Goal: Transaction & Acquisition: Subscribe to service/newsletter

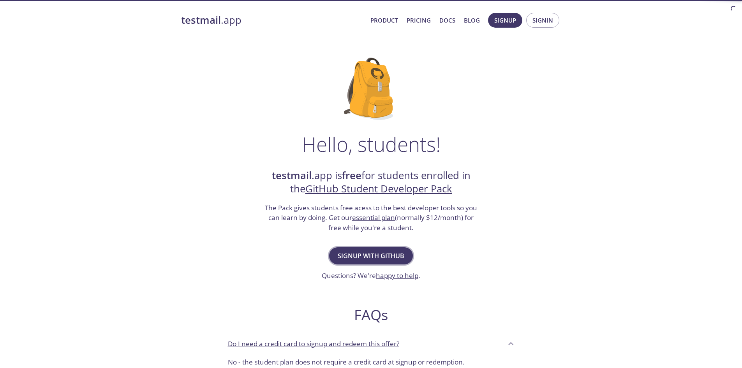
click at [375, 253] on span "Signup with GitHub" at bounding box center [371, 255] width 67 height 11
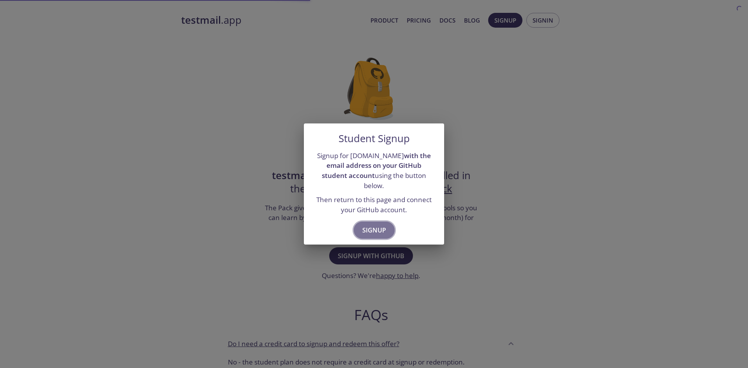
click at [374, 228] on span "Signup" at bounding box center [374, 230] width 24 height 11
click at [393, 265] on div "Student Signup Signup for [DOMAIN_NAME] with the email address on your GitHub s…" at bounding box center [374, 184] width 748 height 368
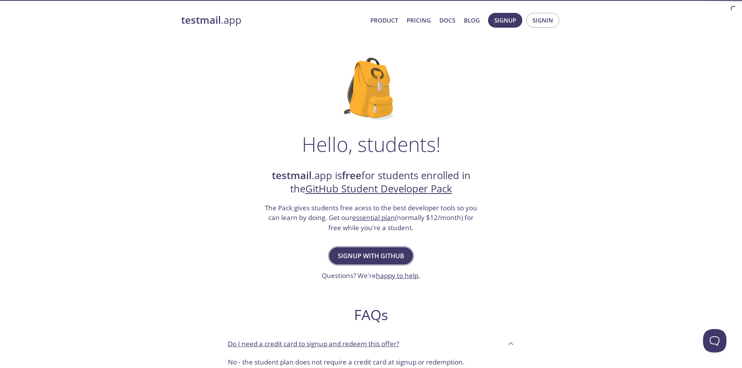
click at [377, 258] on span "Signup with GitHub" at bounding box center [371, 255] width 67 height 11
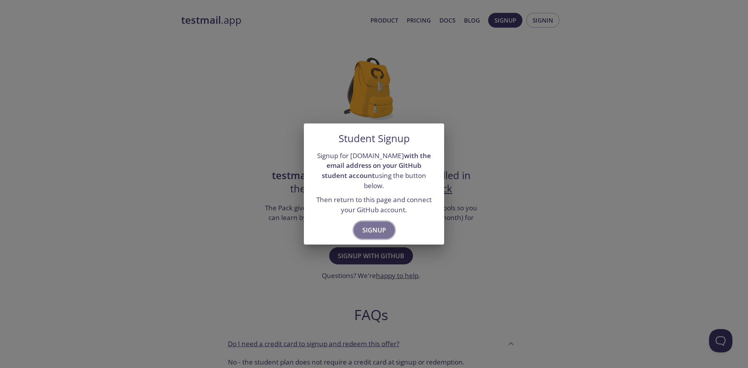
click at [374, 225] on span "Signup" at bounding box center [374, 230] width 24 height 11
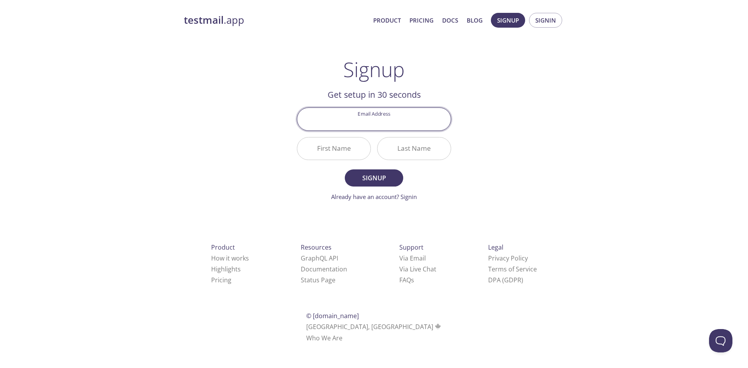
click at [374, 124] on input "Email Address" at bounding box center [373, 119] width 153 height 22
type input "[EMAIL_ADDRESS][DOMAIN_NAME]"
click at [339, 151] on input "First Name" at bounding box center [333, 148] width 73 height 22
type input "Yağız"
click at [396, 153] on input "Last Name" at bounding box center [413, 148] width 73 height 22
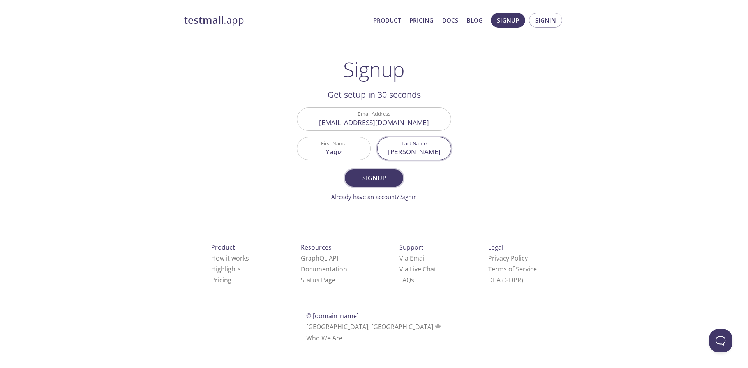
type input "[PERSON_NAME]"
click at [385, 178] on span "Signup" at bounding box center [373, 178] width 41 height 11
click at [337, 152] on input "Yağız" at bounding box center [333, 148] width 73 height 22
click at [337, 153] on input "Yagız" at bounding box center [333, 148] width 73 height 22
type input "[PERSON_NAME]"
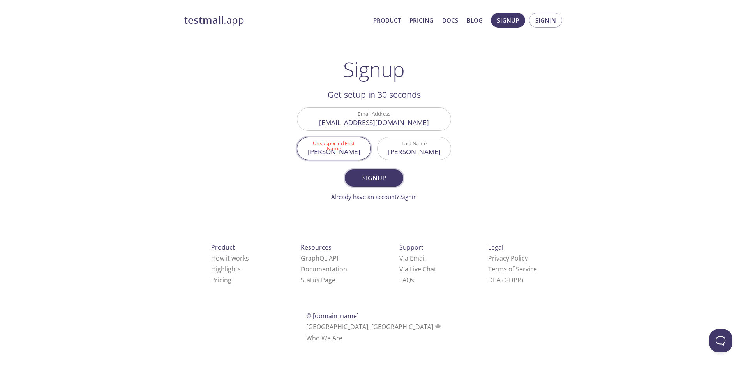
click at [380, 173] on span "Signup" at bounding box center [373, 178] width 41 height 11
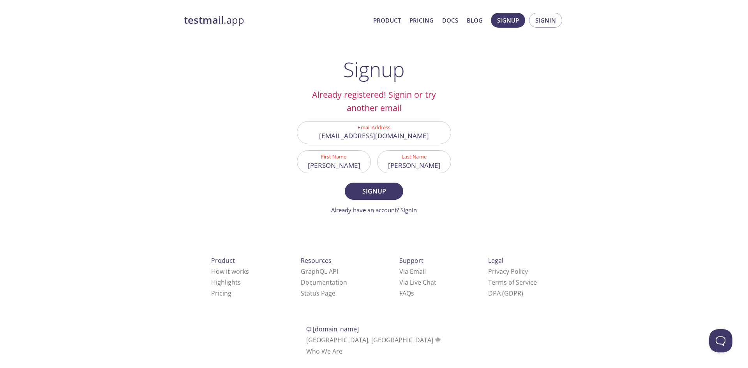
click at [568, 22] on div "testmail .app Product Pricing Docs Blog Signup Signin Signup Already registered…" at bounding box center [373, 193] width 399 height 371
click at [558, 22] on button "Signin" at bounding box center [545, 20] width 33 height 15
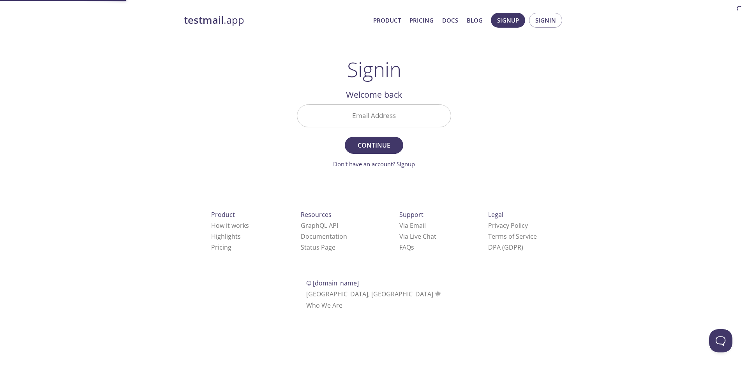
click at [382, 116] on input "Email Address" at bounding box center [373, 116] width 153 height 22
type input "[EMAIL_ADDRESS][DOMAIN_NAME]"
click at [374, 143] on span "Continue" at bounding box center [373, 145] width 41 height 11
click at [372, 122] on input "Signin Security Code" at bounding box center [373, 116] width 153 height 22
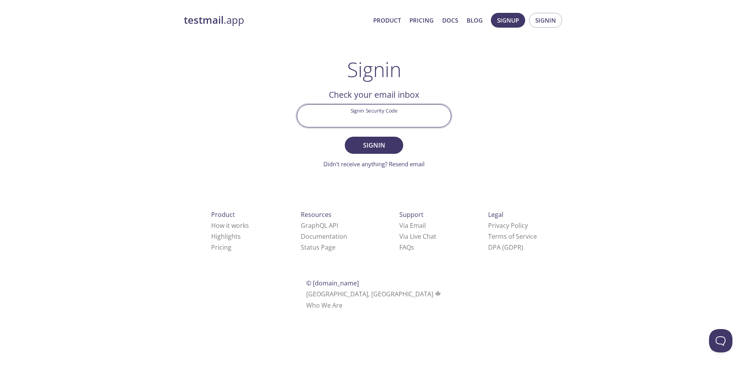
paste input "2AXR8DB"
type input "2AXR8DB"
click at [381, 146] on span "Signin" at bounding box center [373, 145] width 41 height 11
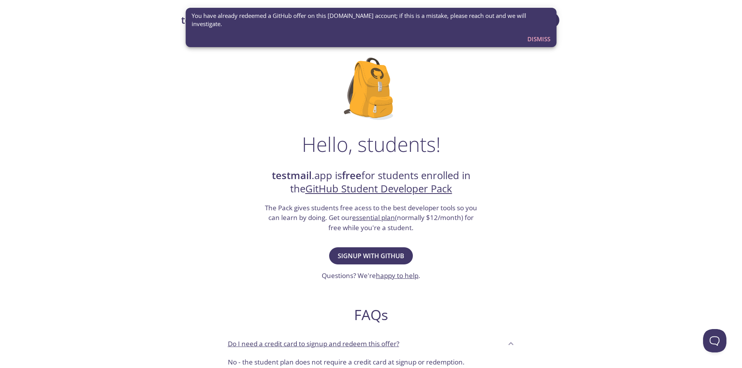
click at [439, 7] on div "You have already redeemed a GitHub offer on this [DOMAIN_NAME] account; if this…" at bounding box center [370, 27] width 371 height 44
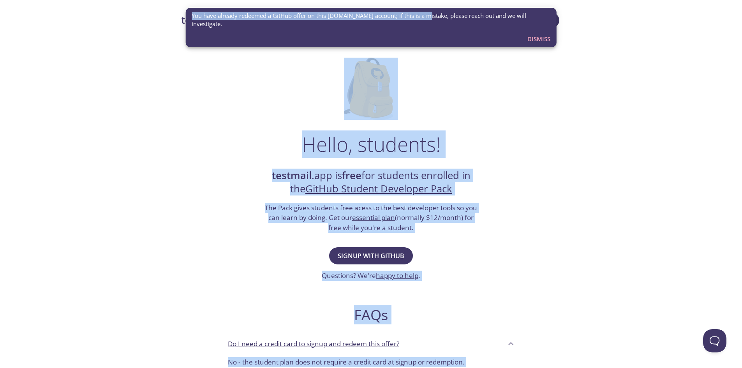
drag, startPoint x: 424, startPoint y: 25, endPoint x: 437, endPoint y: -7, distance: 34.6
click at [437, 0] on html "testmail .app Product Pricing Docs Blog Console Hello, students! testmail .app …" at bounding box center [371, 336] width 742 height 672
click at [442, 67] on div "Hello, students! testmail .app is free for students enrolled in the GitHub Stud…" at bounding box center [371, 283] width 380 height 476
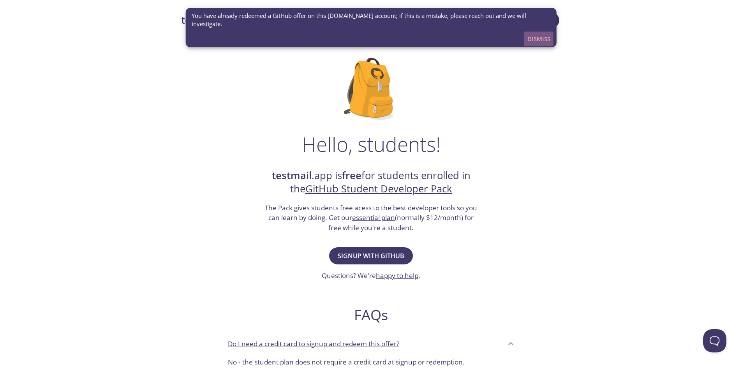
click at [539, 34] on span "Dismiss" at bounding box center [538, 39] width 23 height 10
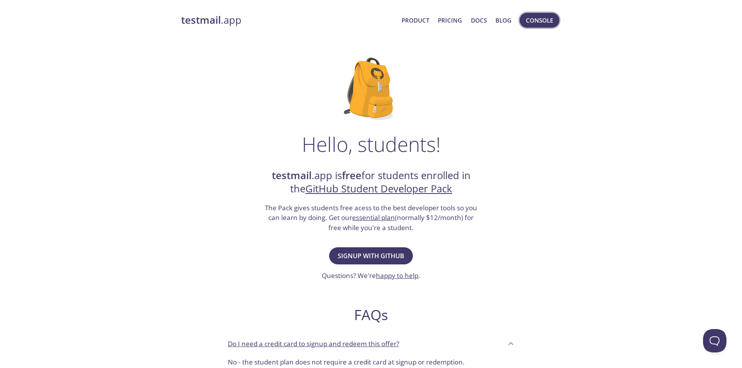
click at [539, 19] on span "Console" at bounding box center [539, 20] width 27 height 10
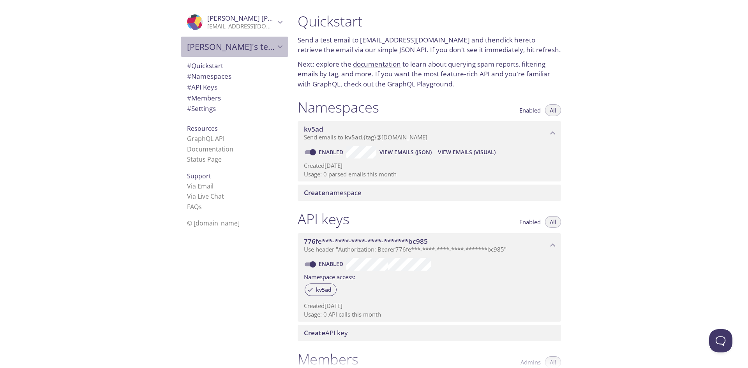
click at [227, 50] on span "Yagiz's team" at bounding box center [231, 46] width 88 height 11
click at [234, 48] on span "Yagiz's team" at bounding box center [231, 46] width 88 height 11
click at [405, 197] on span "Create namespace" at bounding box center [431, 193] width 254 height 9
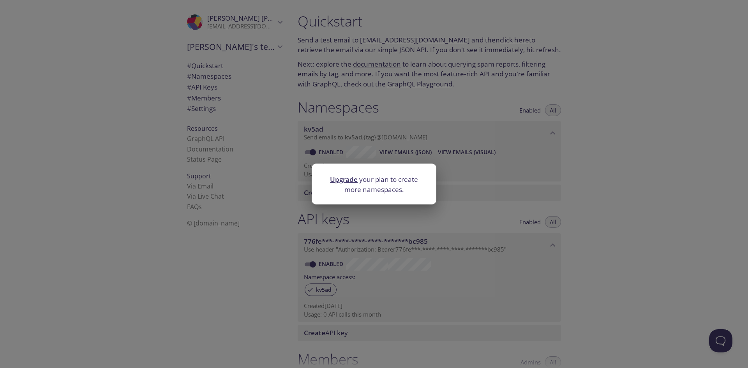
click at [476, 197] on div "Upgrade your plan to create more namespaces." at bounding box center [374, 184] width 748 height 368
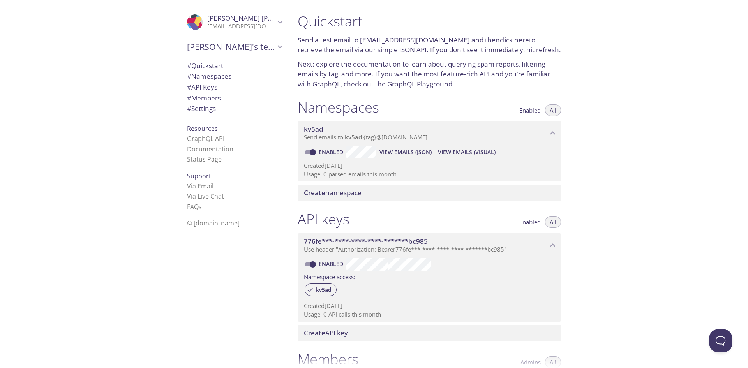
drag, startPoint x: 236, startPoint y: 224, endPoint x: 190, endPoint y: 222, distance: 46.4
click at [189, 222] on li "© [DOMAIN_NAME]" at bounding box center [234, 223] width 95 height 10
click at [190, 222] on span "© [DOMAIN_NAME]" at bounding box center [213, 223] width 53 height 9
